Goal: Information Seeking & Learning: Learn about a topic

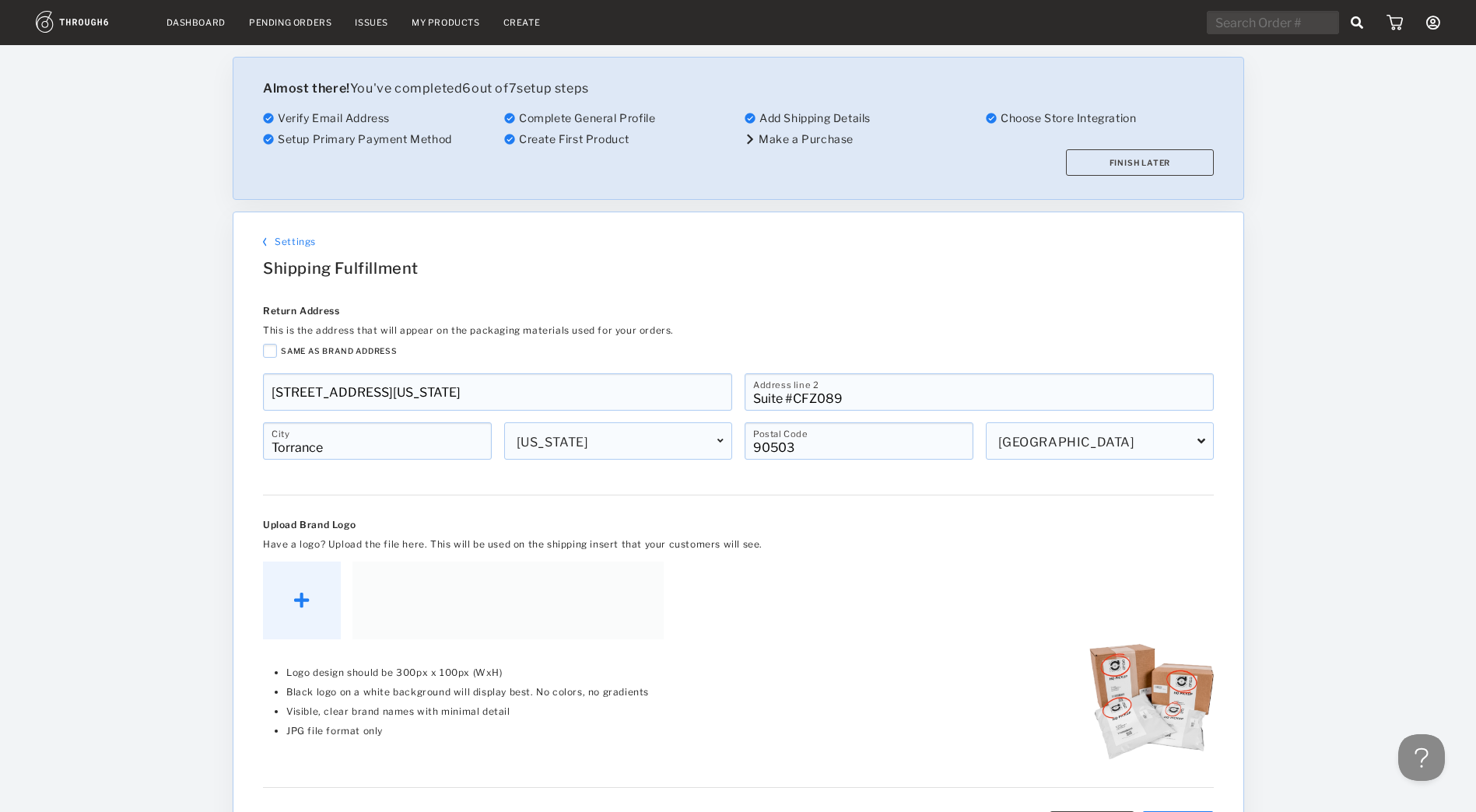
click at [448, 17] on link "My Products" at bounding box center [446, 22] width 68 height 11
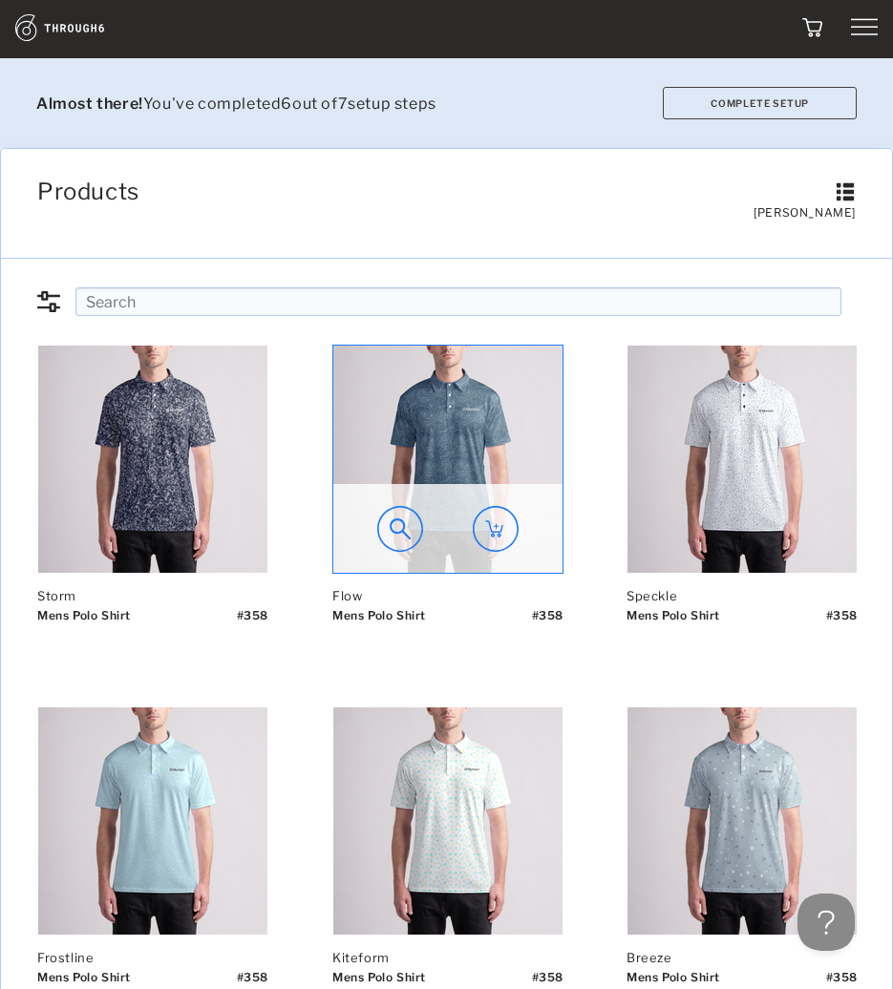
click at [514, 353] on img at bounding box center [447, 459] width 229 height 227
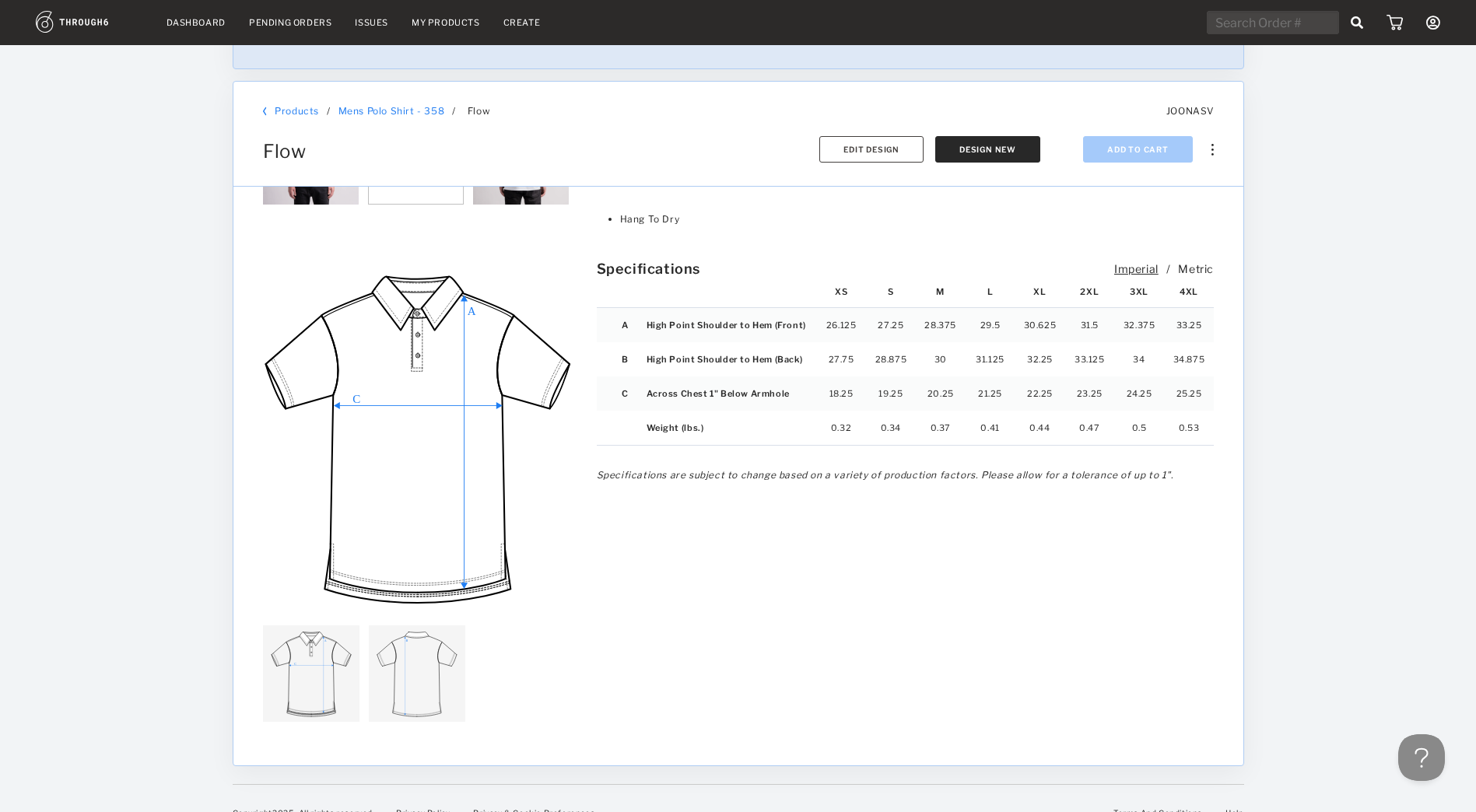
scroll to position [1688, 0]
click at [330, 647] on img at bounding box center [311, 677] width 96 height 96
click at [738, 270] on div "Metric" at bounding box center [1196, 272] width 36 height 13
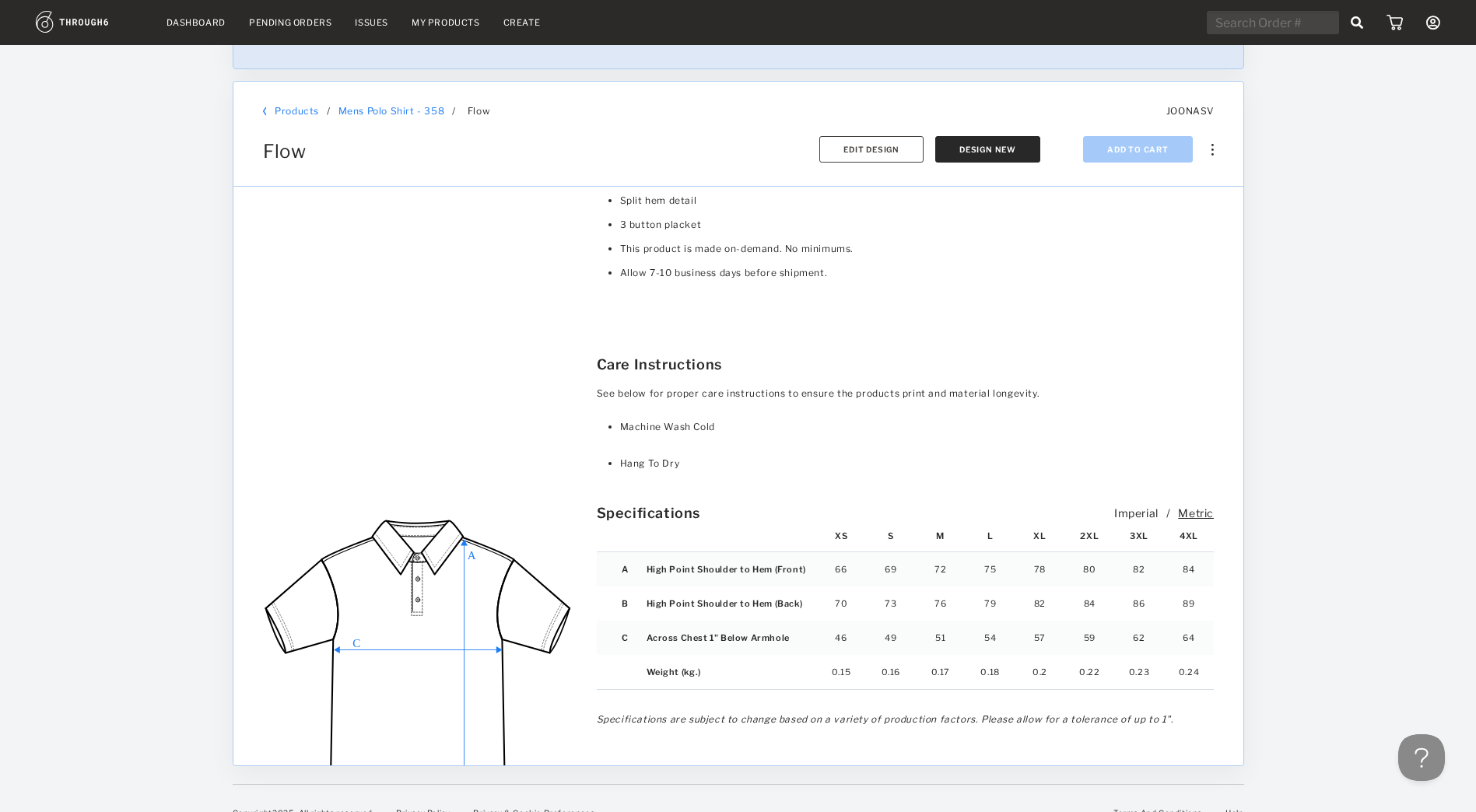
scroll to position [1529, 0]
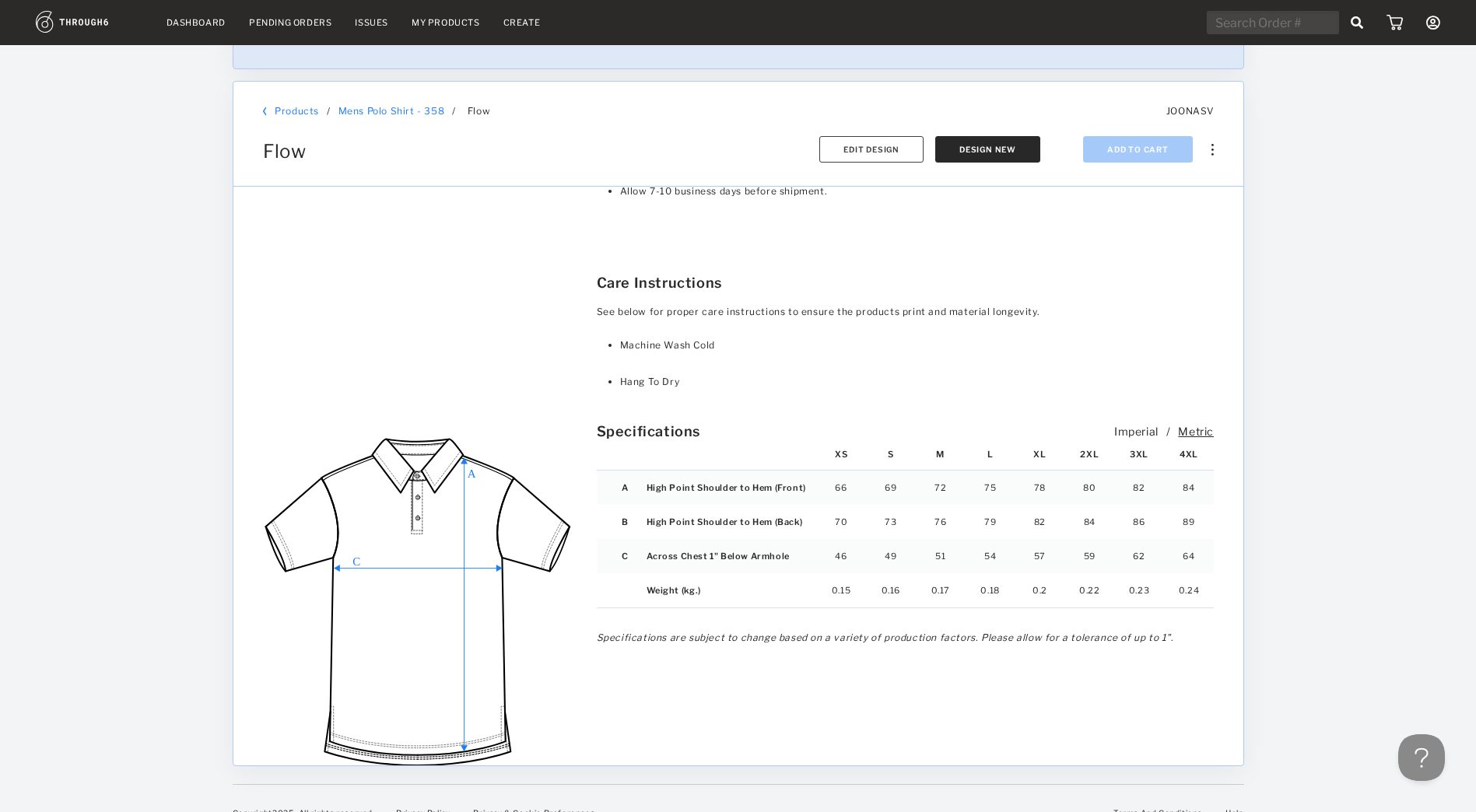
click at [738, 429] on div "Imperial" at bounding box center [1136, 431] width 44 height 13
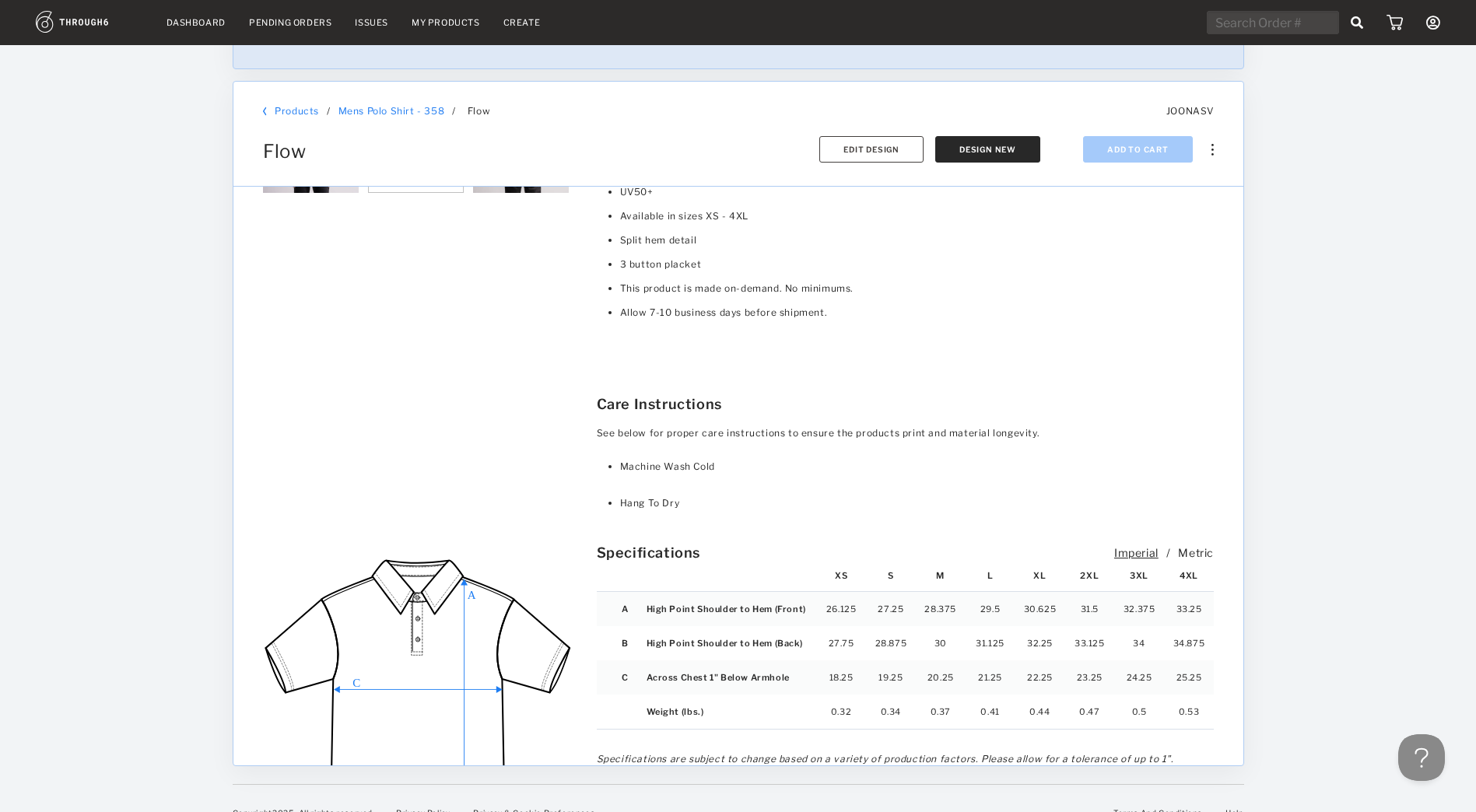
scroll to position [1407, 0]
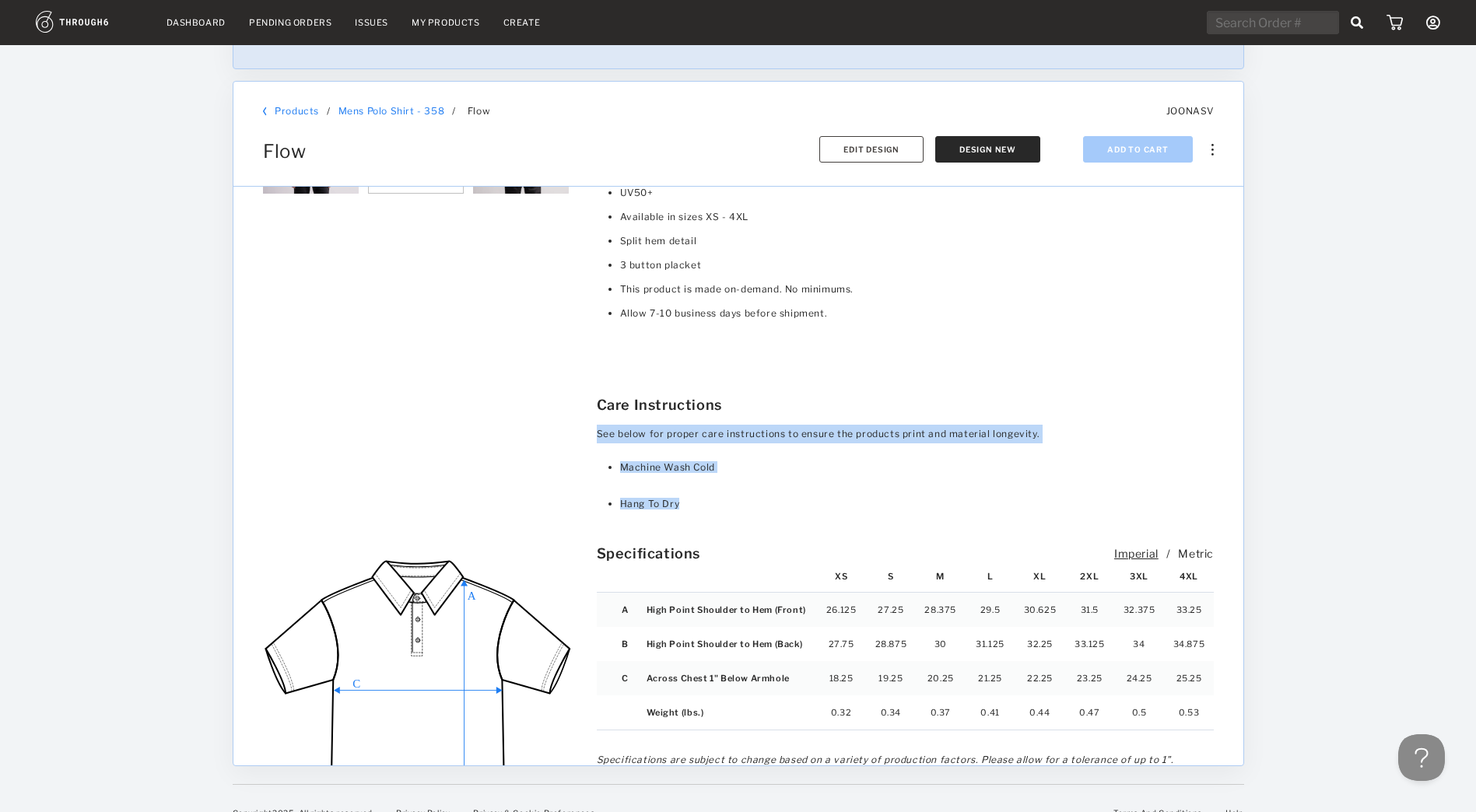
drag, startPoint x: 680, startPoint y: 499, endPoint x: 596, endPoint y: 442, distance: 101.5
click at [596, 442] on section "See below for proper care instructions to ensure the products print and materia…" at bounding box center [904, 472] width 617 height 97
drag, startPoint x: 596, startPoint y: 442, endPoint x: 652, endPoint y: 463, distance: 59.8
click at [652, 463] on li "Machine Wash Cold" at bounding box center [916, 467] width 594 height 24
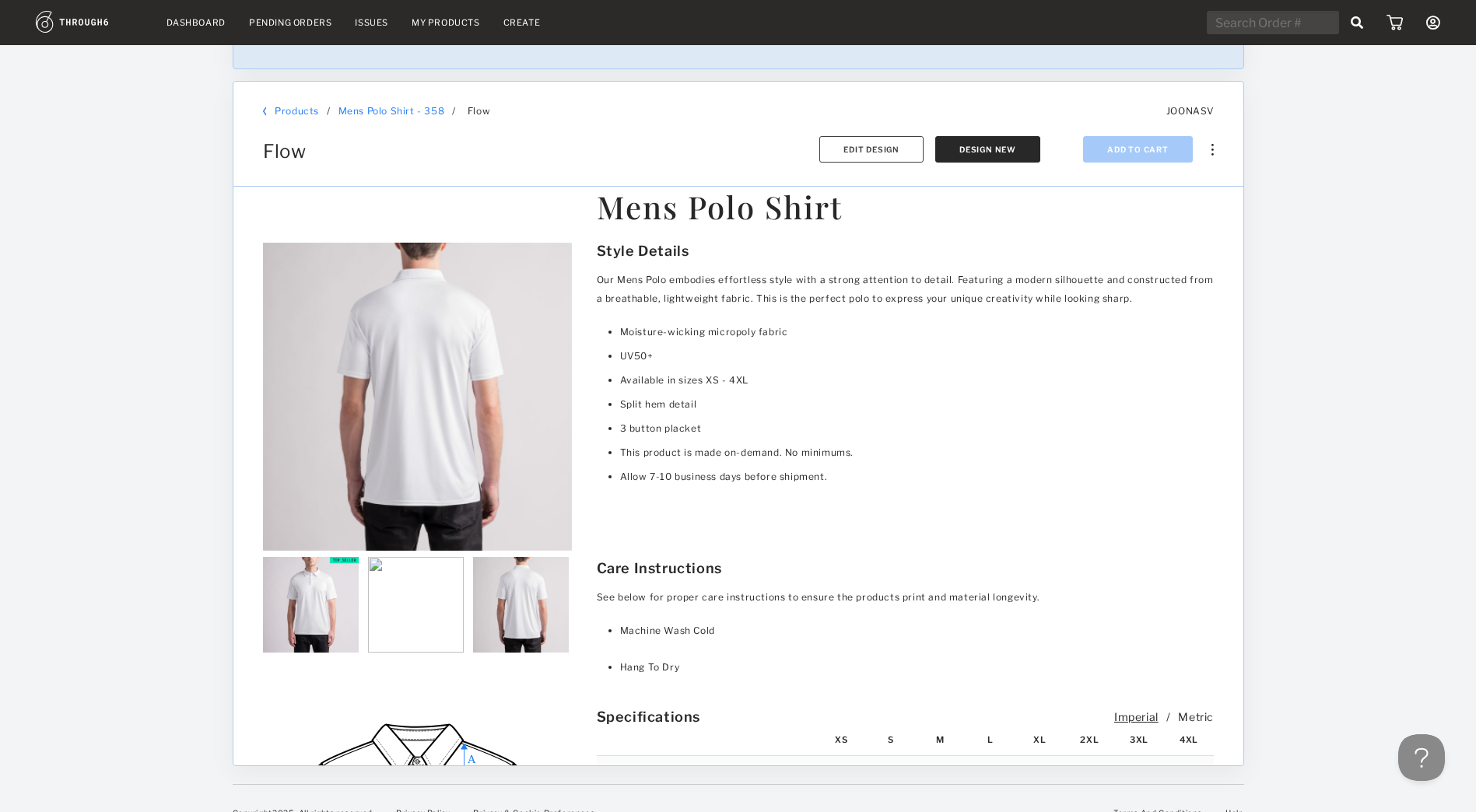
scroll to position [1605, 0]
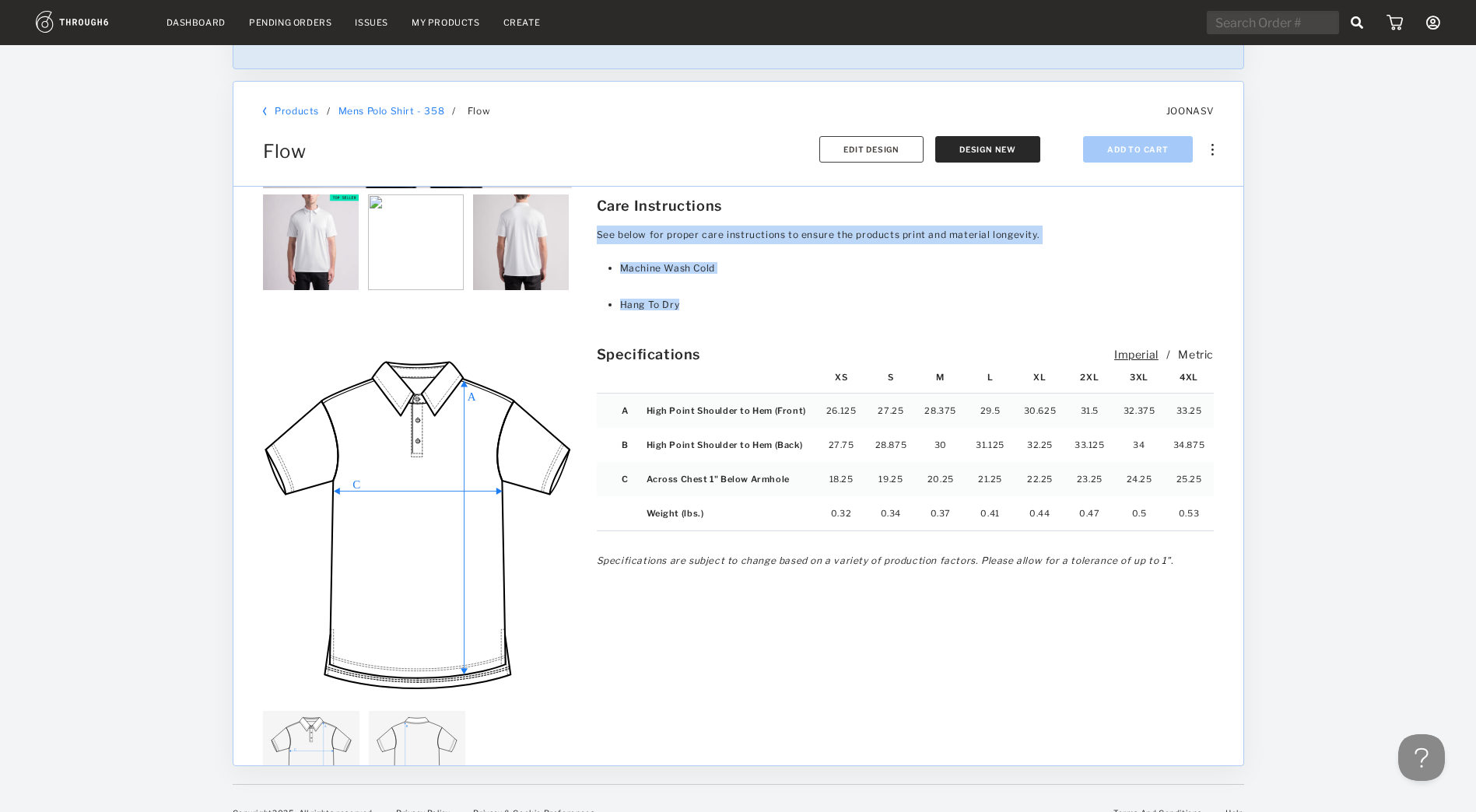
drag, startPoint x: 712, startPoint y: 305, endPoint x: 586, endPoint y: 229, distance: 147.1
click at [586, 229] on div "Style Details Style Details Our Mens Polo embodies effortless style with a stro…" at bounding box center [898, 113] width 642 height 466
copy section "See below for proper care instructions to ensure the products print and materia…"
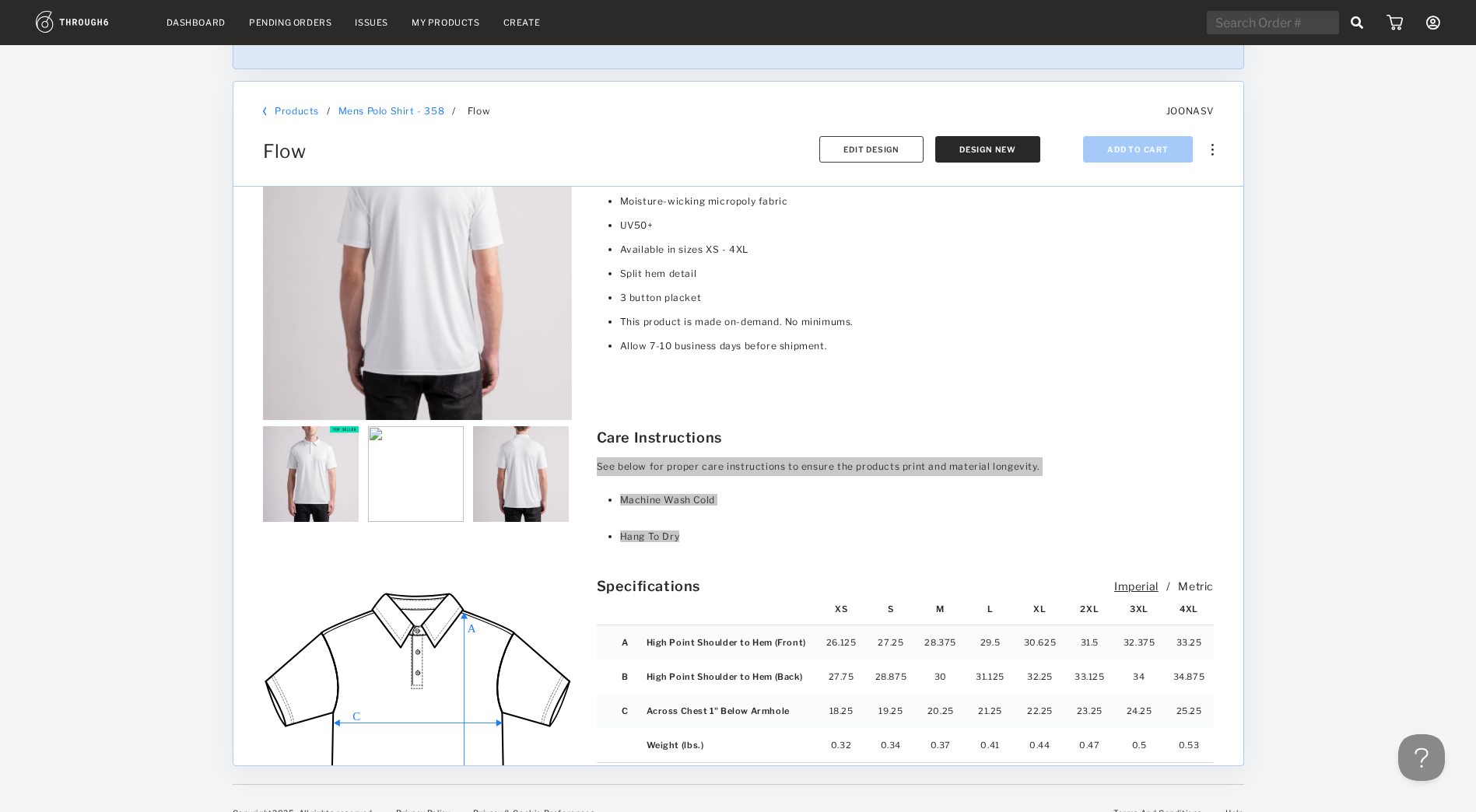
scroll to position [1218, 0]
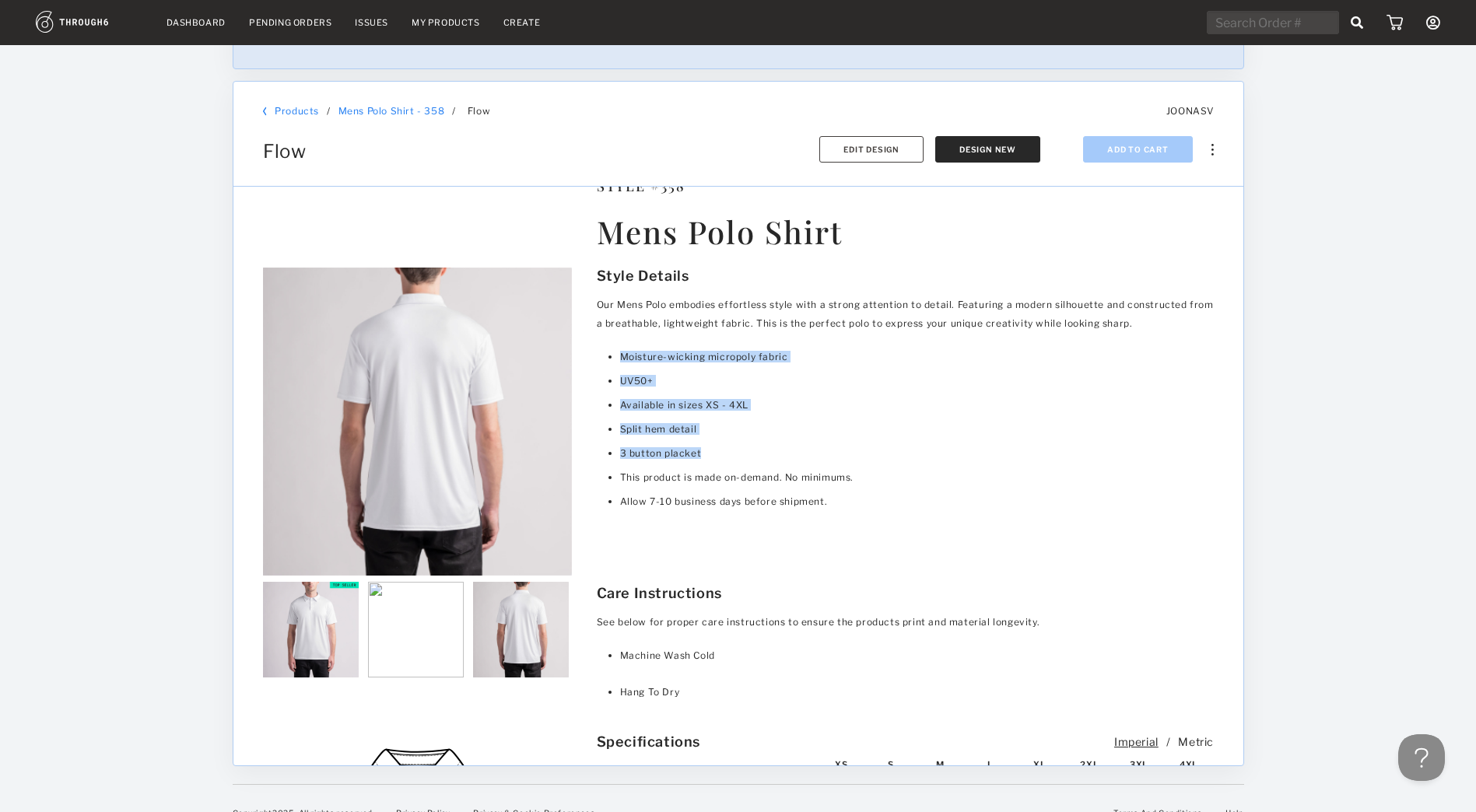
drag, startPoint x: 609, startPoint y: 357, endPoint x: 888, endPoint y: 441, distance: 291.4
click at [738, 441] on section "Our Mens Polo embodies effortless style with a strong attention to detail. Feat…" at bounding box center [904, 417] width 617 height 243
copy ul "Moisture-wicking micropoly fabric UV50+ Available in sizes XS - 4XL Split hem d…"
